Goal: Communication & Community: Answer question/provide support

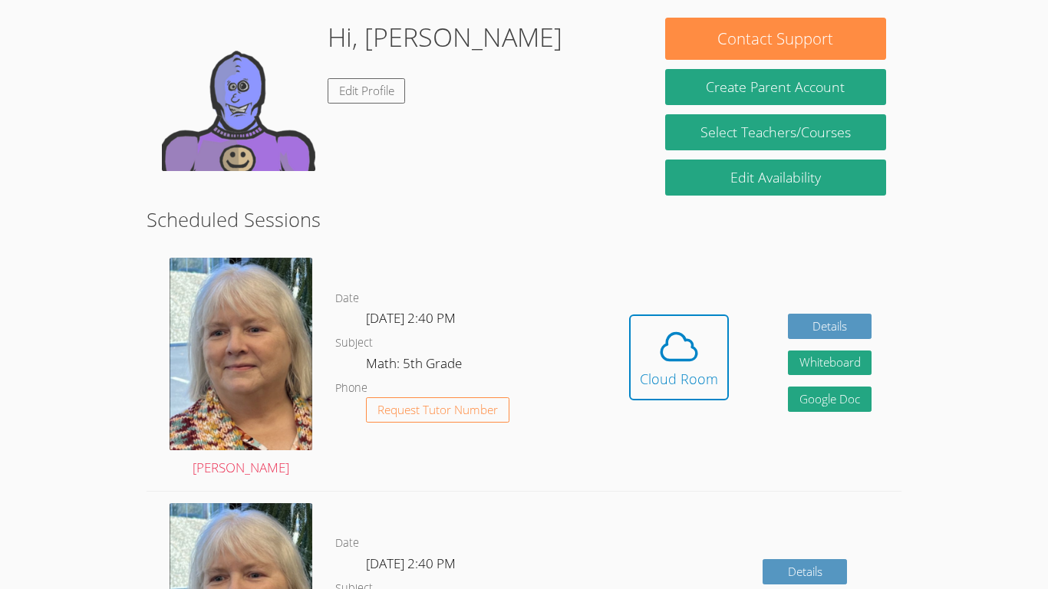
scroll to position [239, 0]
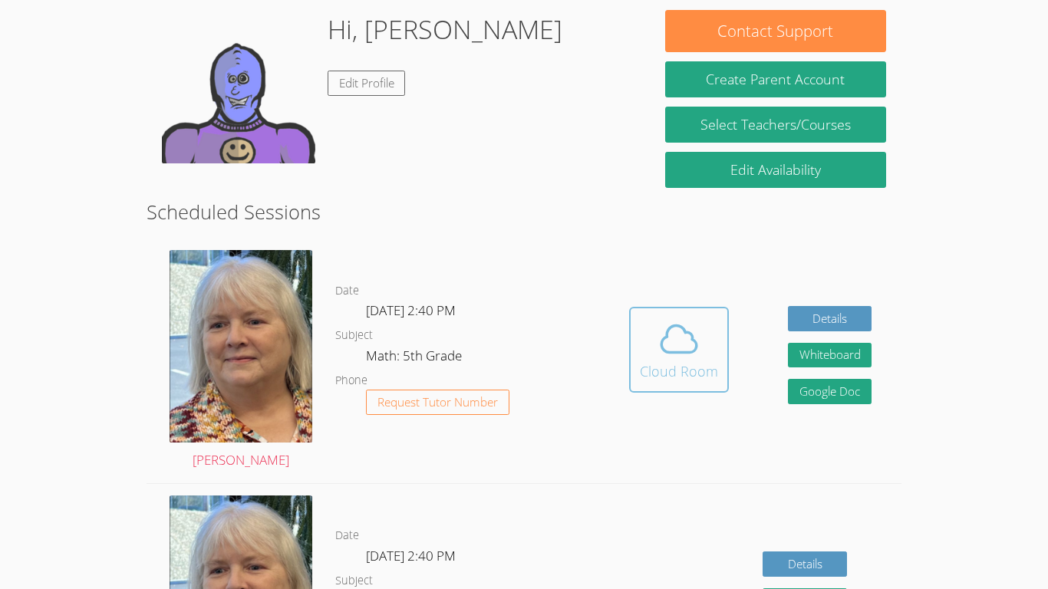
click at [690, 330] on icon at bounding box center [678, 339] width 43 height 43
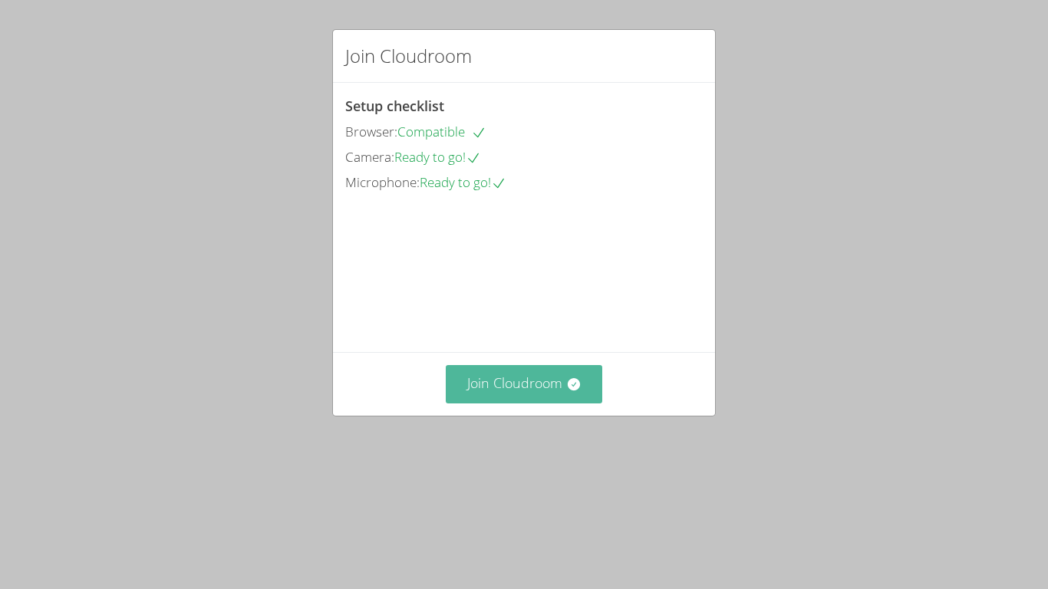
click at [522, 403] on button "Join Cloudroom" at bounding box center [524, 384] width 157 height 38
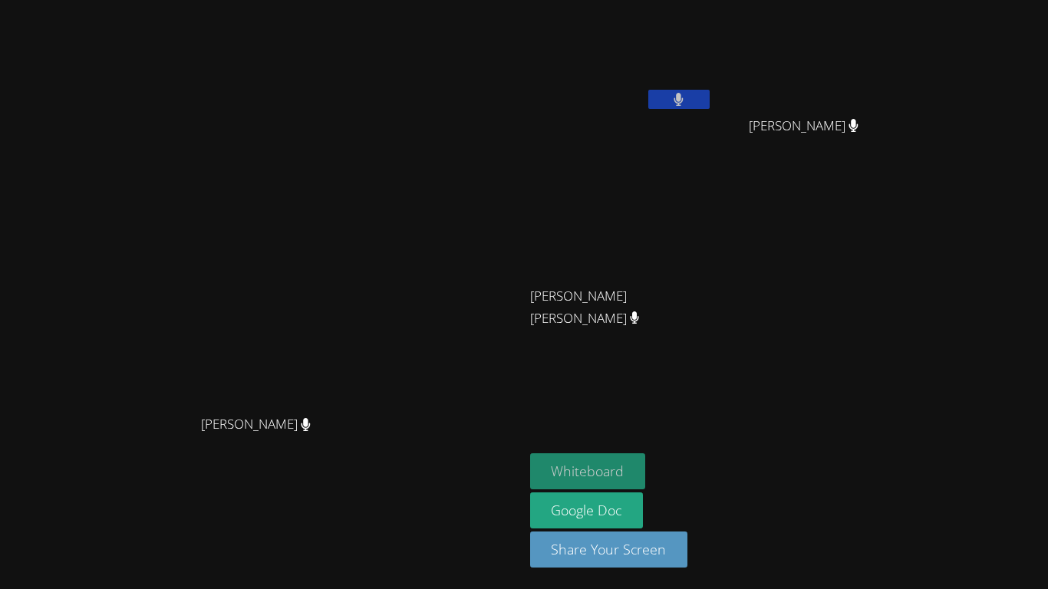
click at [646, 484] on button "Whiteboard" at bounding box center [588, 471] width 116 height 36
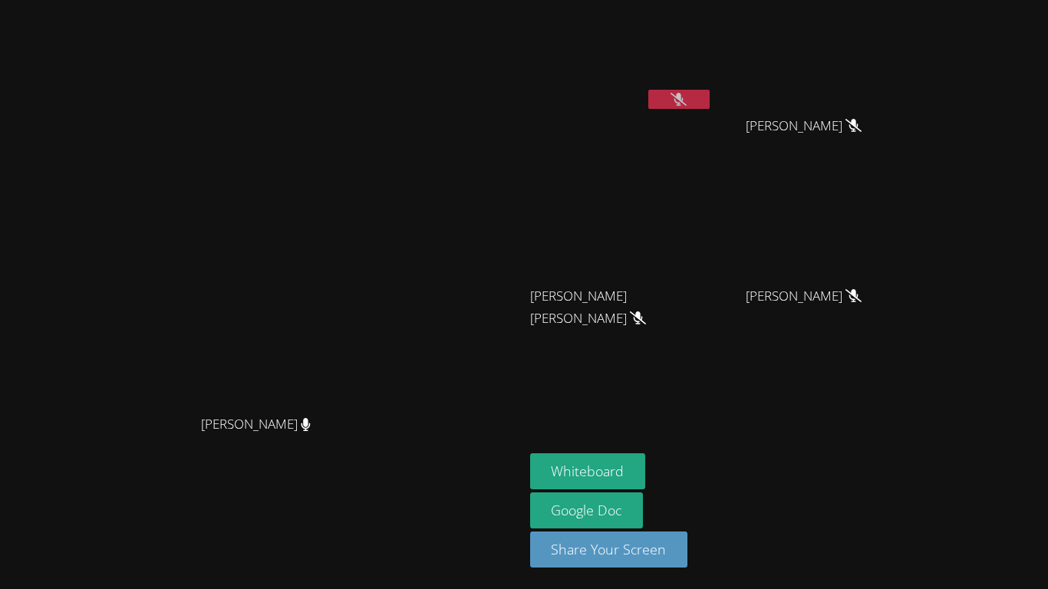
click at [687, 97] on icon at bounding box center [678, 99] width 16 height 13
click at [713, 72] on video at bounding box center [621, 57] width 183 height 103
click at [684, 100] on icon at bounding box center [678, 99] width 9 height 13
click at [730, 365] on aside "Sophia Sauceda GIANNA RAMIREZ GIANNA RAMIREZ MEIKEL YURIEL MARTI DUANY MEIKEL Y…" at bounding box center [716, 294] width 384 height 589
click at [687, 100] on icon at bounding box center [678, 99] width 16 height 13
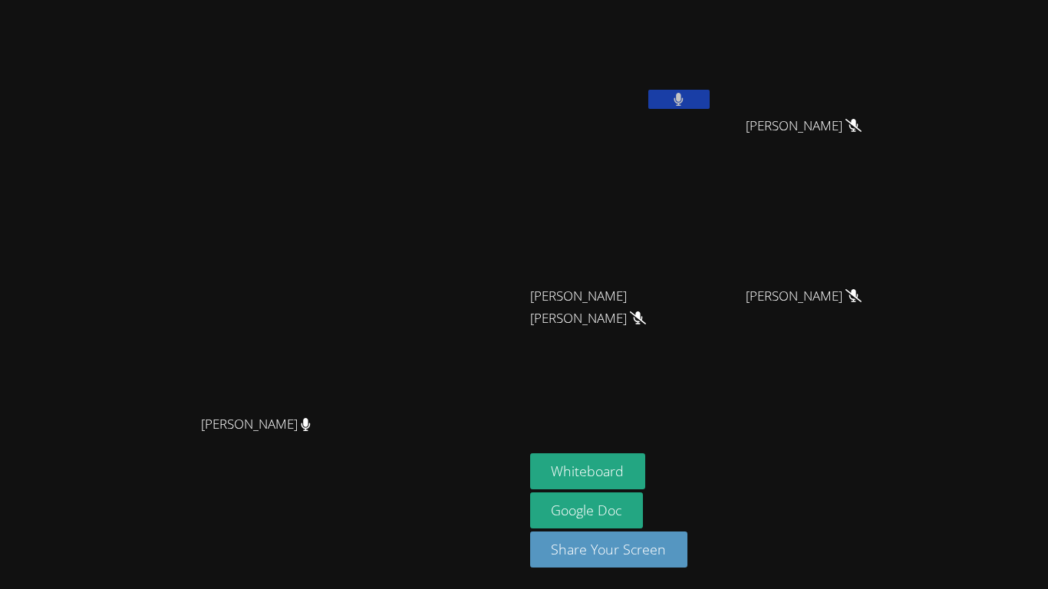
click at [684, 97] on icon at bounding box center [679, 99] width 10 height 13
click at [710, 91] on button at bounding box center [678, 99] width 61 height 19
click at [713, 118] on div "Sophia Sauceda" at bounding box center [621, 88] width 183 height 164
click at [710, 106] on button at bounding box center [678, 99] width 61 height 19
click at [710, 104] on button at bounding box center [678, 99] width 61 height 19
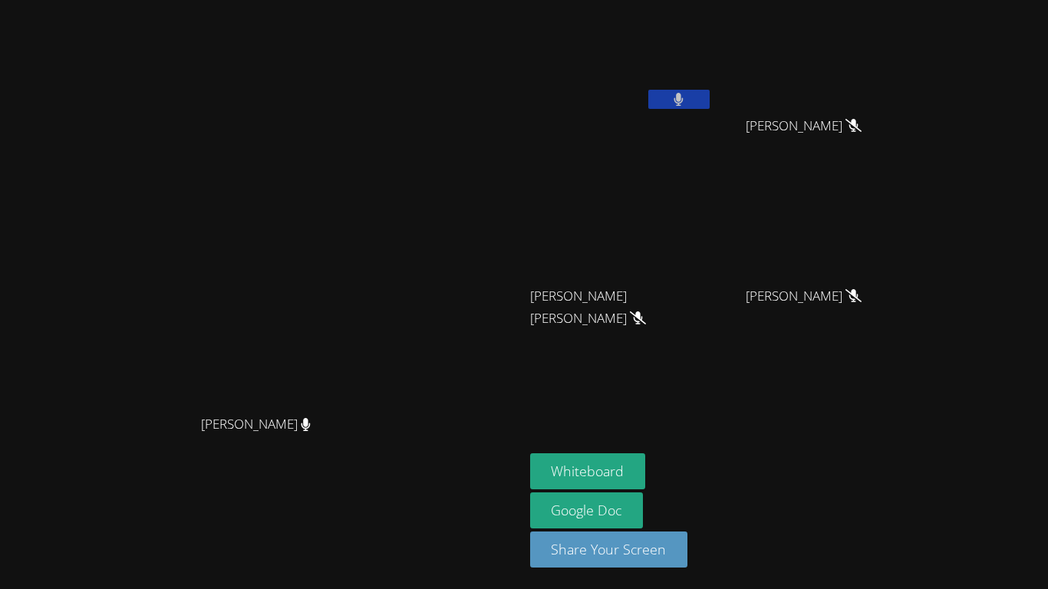
click at [710, 94] on button at bounding box center [678, 99] width 61 height 19
click at [713, 96] on video at bounding box center [621, 57] width 183 height 103
click at [710, 105] on button at bounding box center [678, 99] width 61 height 19
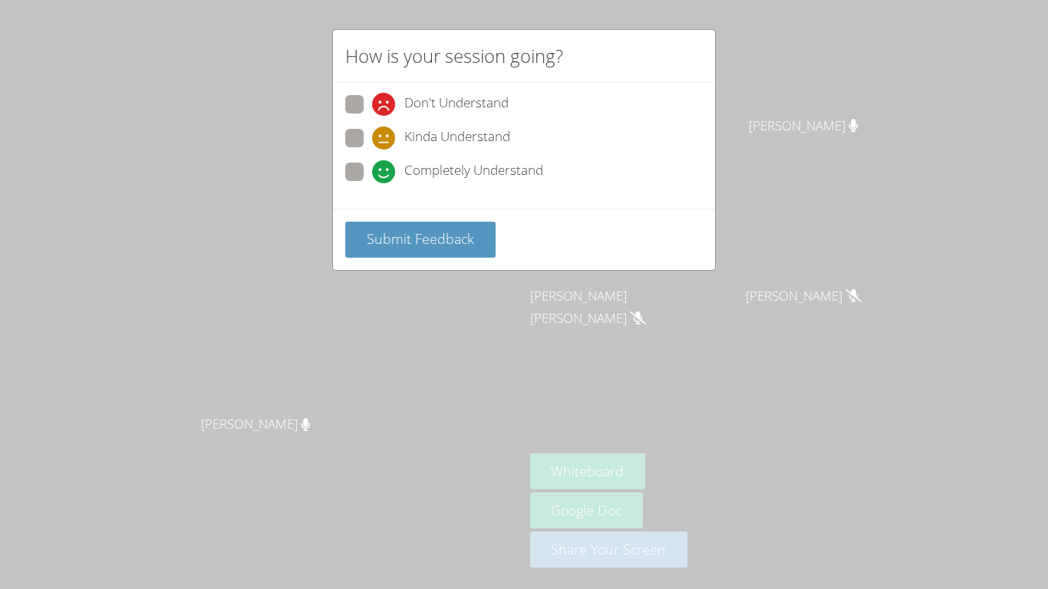
click at [404, 148] on span "Kinda Understand" at bounding box center [457, 138] width 106 height 23
click at [385, 142] on input "Kinda Understand" at bounding box center [378, 135] width 13 height 13
radio input "true"
click at [423, 108] on span "Don't Understand" at bounding box center [456, 104] width 104 height 23
click at [385, 108] on input "Don't Understand" at bounding box center [378, 101] width 13 height 13
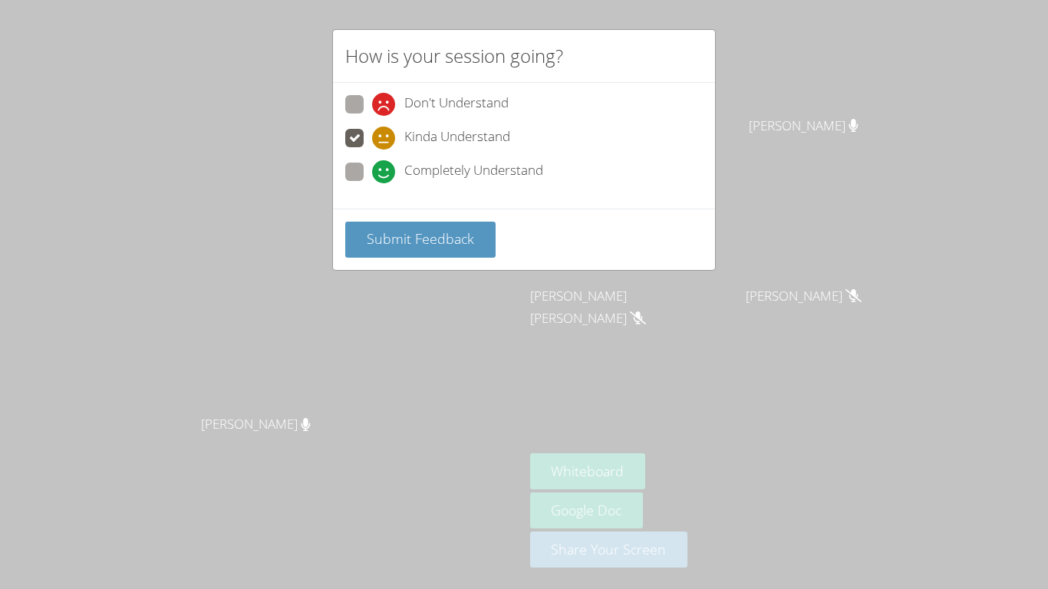
radio input "true"
click at [437, 241] on span "Submit Feedback" at bounding box center [420, 238] width 107 height 18
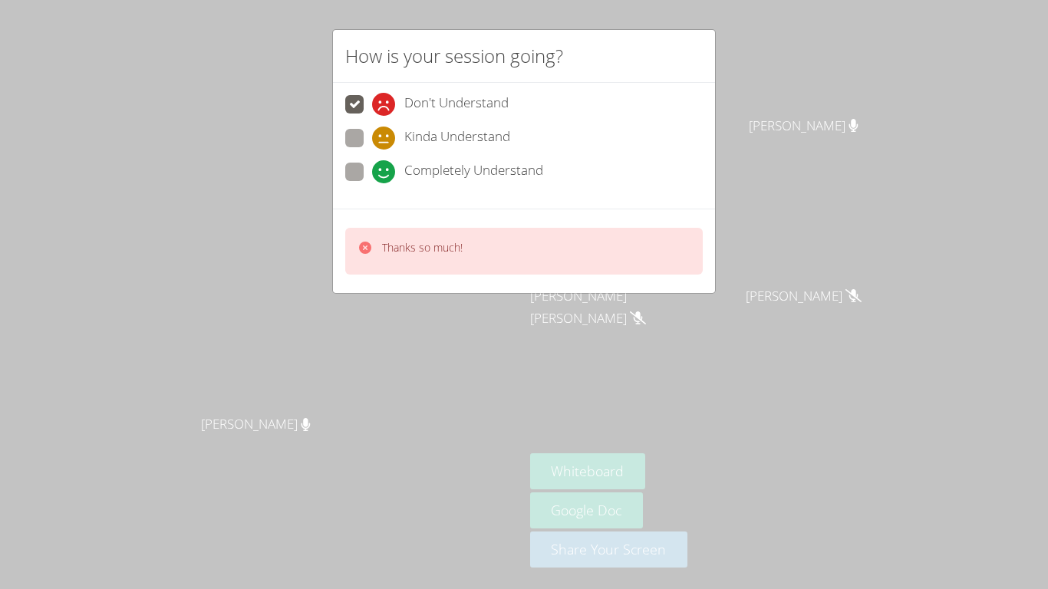
click at [628, 321] on div "How is your session going? Don't Understand Kinda Understand Completely Underst…" at bounding box center [524, 294] width 1048 height 589
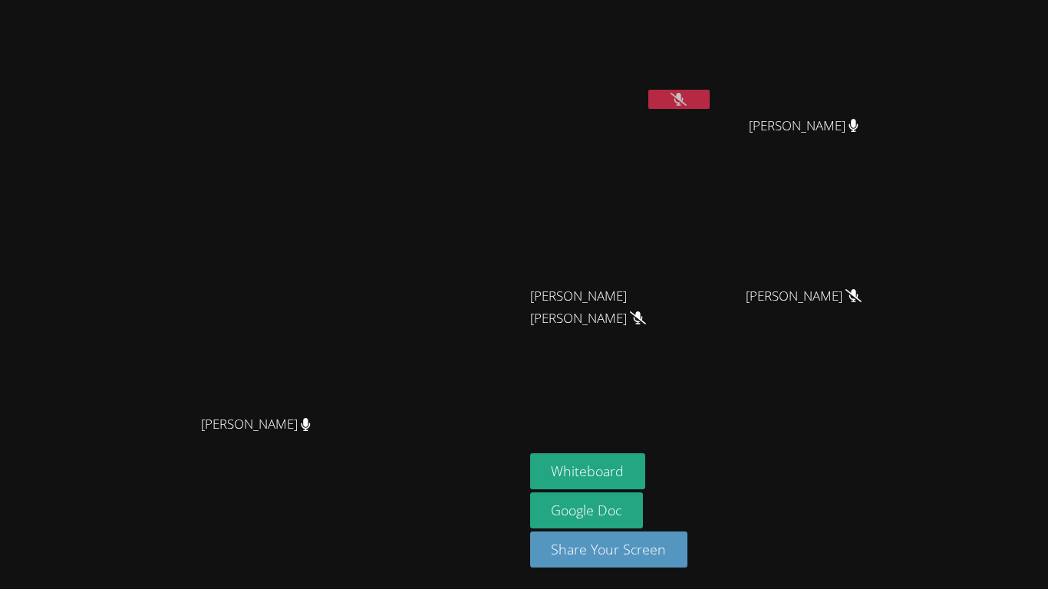
click at [710, 90] on button at bounding box center [678, 99] width 61 height 19
click at [684, 105] on icon at bounding box center [679, 99] width 10 height 13
click at [710, 91] on button at bounding box center [678, 99] width 61 height 19
click at [710, 93] on button at bounding box center [678, 99] width 61 height 19
click at [687, 104] on icon at bounding box center [678, 99] width 16 height 13
